Goal: Information Seeking & Learning: Find specific fact

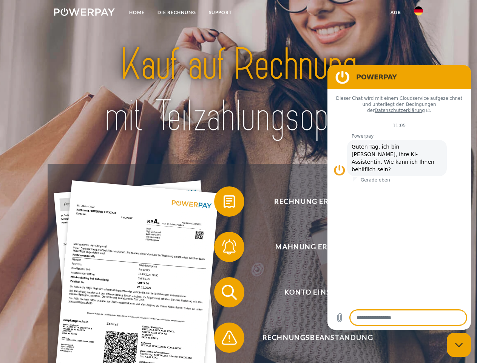
click at [84, 13] on img at bounding box center [84, 12] width 61 height 8
click at [419, 13] on img at bounding box center [418, 10] width 9 height 9
click at [396, 12] on link "agb" at bounding box center [395, 13] width 23 height 14
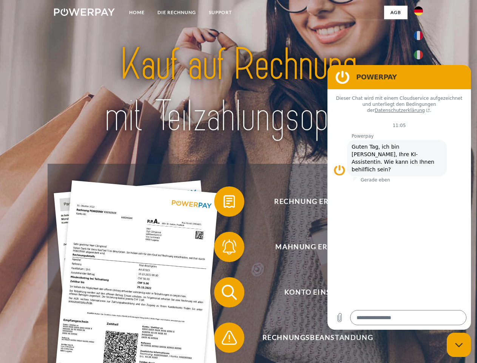
click at [224, 203] on span at bounding box center [218, 202] width 38 height 38
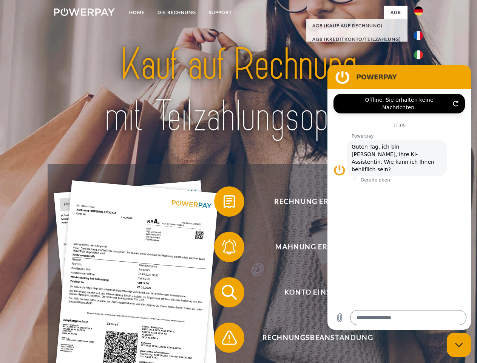
click at [224, 248] on span at bounding box center [218, 247] width 38 height 38
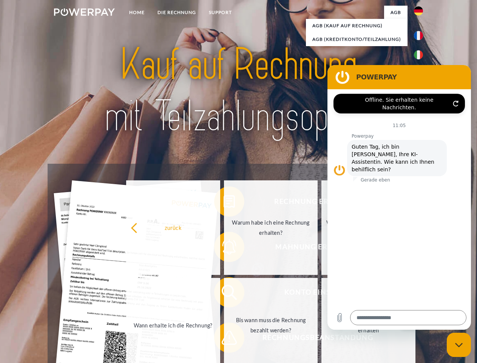
click at [224, 294] on link "Bis wann muss die Rechnung bezahlt werden?" at bounding box center [271, 325] width 94 height 94
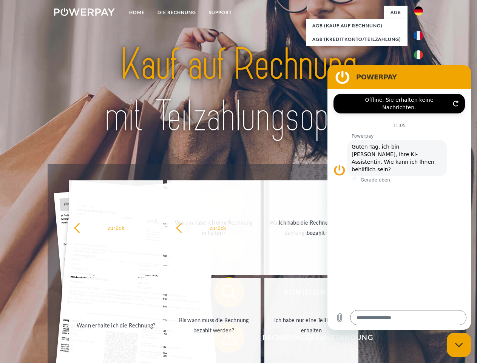
click at [224, 339] on span at bounding box center [218, 338] width 38 height 38
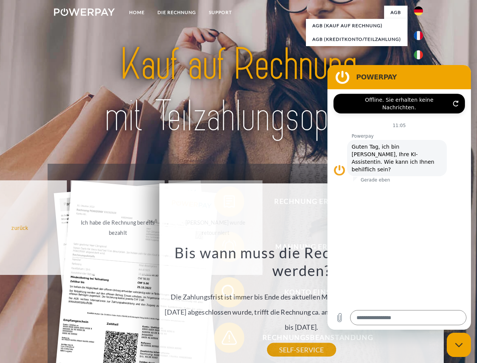
click at [459, 345] on icon "Messaging-Fenster schließen" at bounding box center [459, 344] width 8 height 5
type textarea "*"
